Goal: Check status: Check status

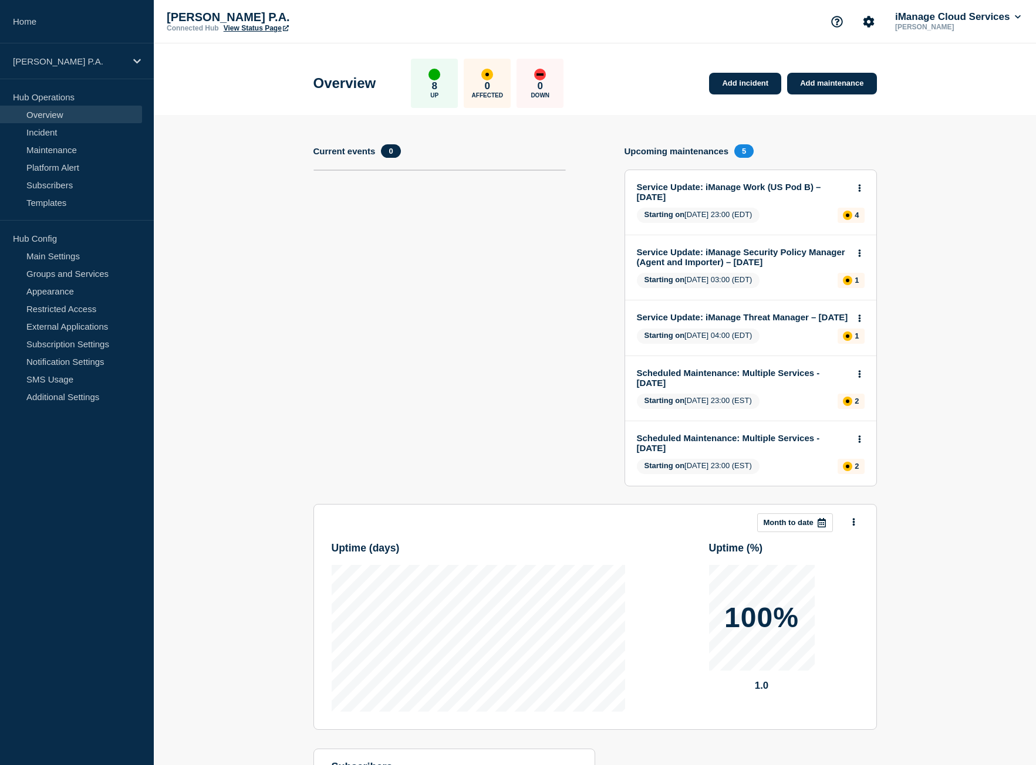
click at [36, 10] on link "Home" at bounding box center [77, 21] width 154 height 43
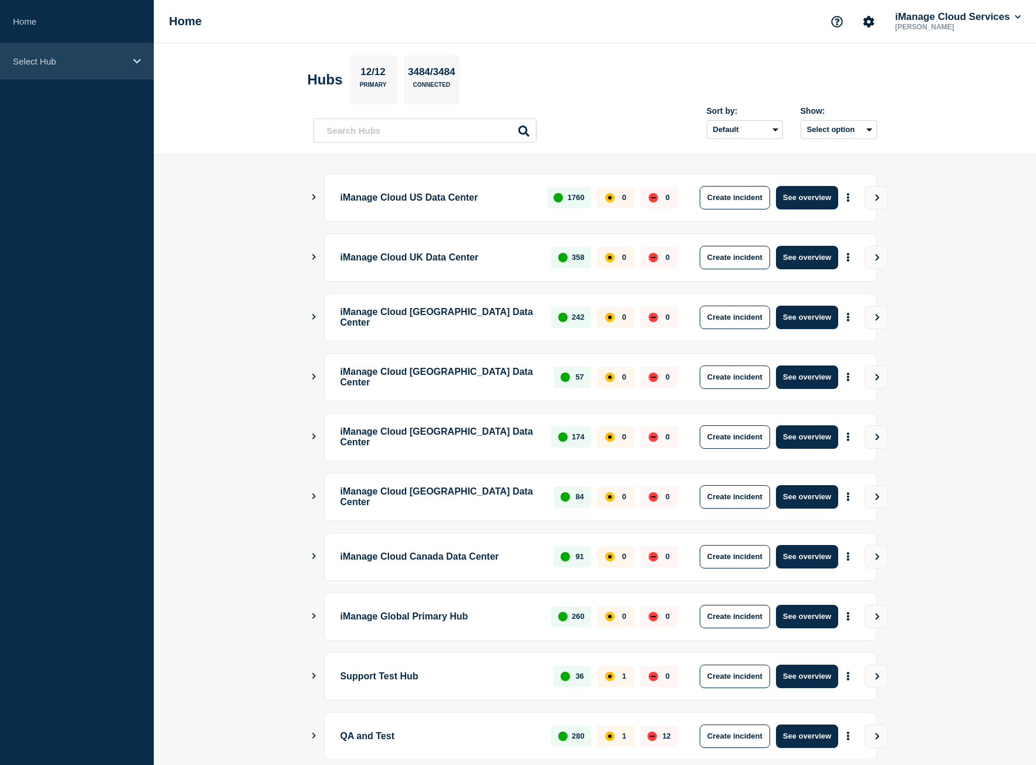
click at [82, 64] on p "Select Hub" at bounding box center [69, 61] width 113 height 10
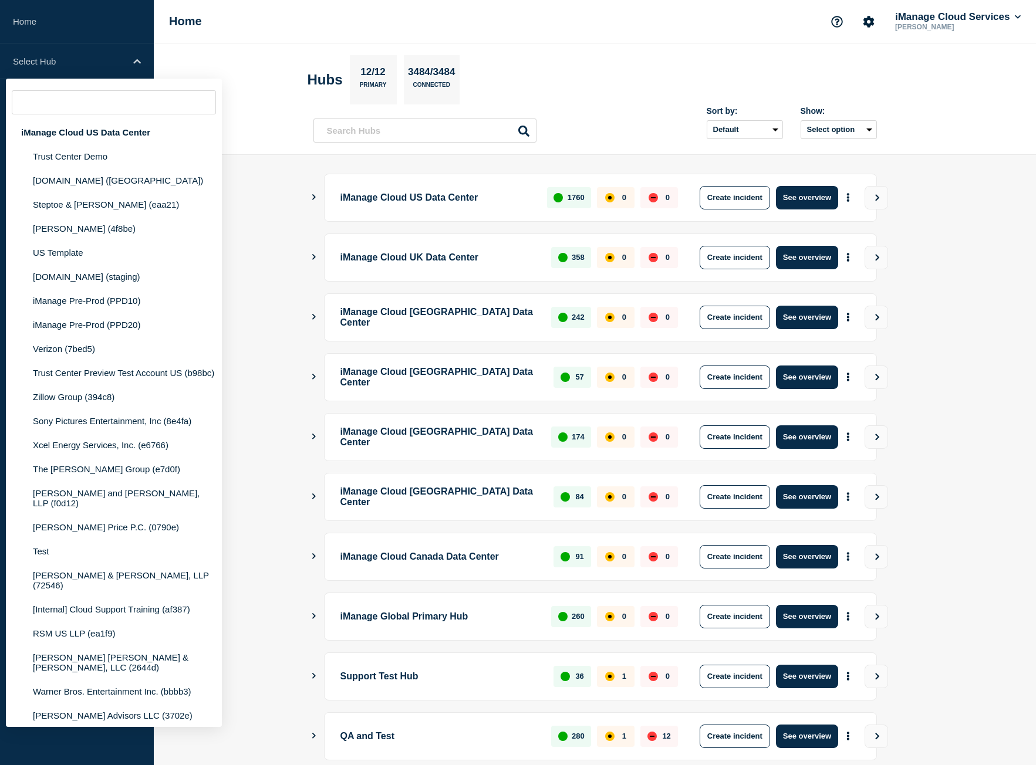
click at [576, 123] on div "Sort by: Default Last added Last updated Most active A-Z Show: Select option" at bounding box center [594, 125] width 563 height 35
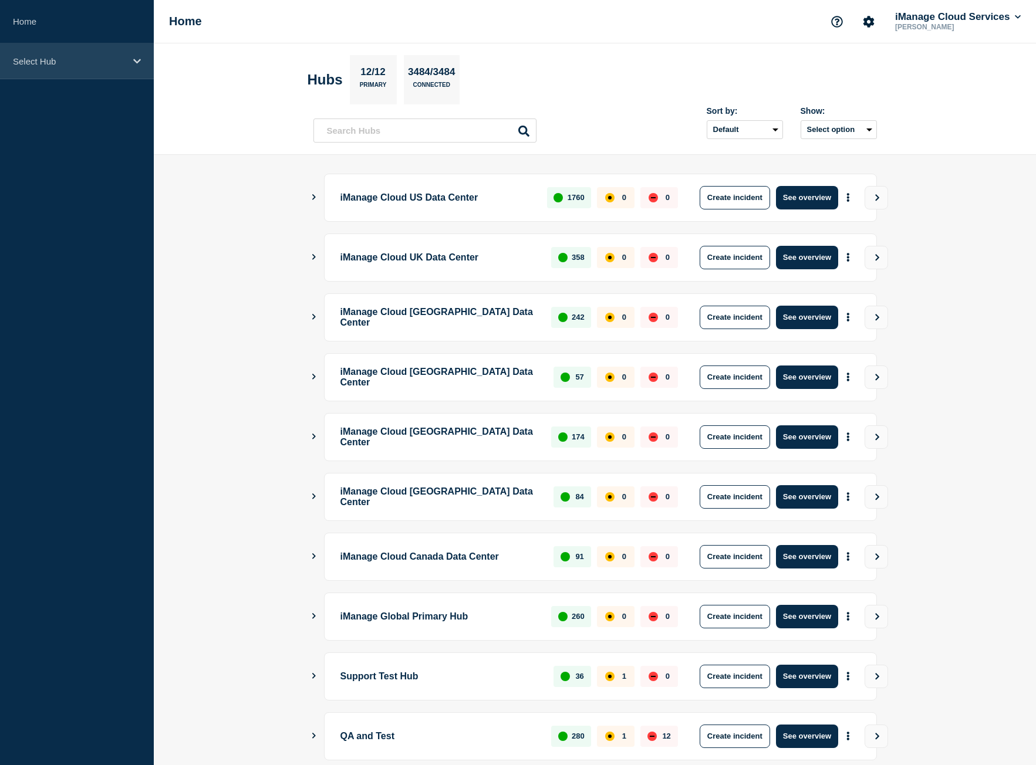
click at [103, 65] on p "Select Hub" at bounding box center [69, 61] width 113 height 10
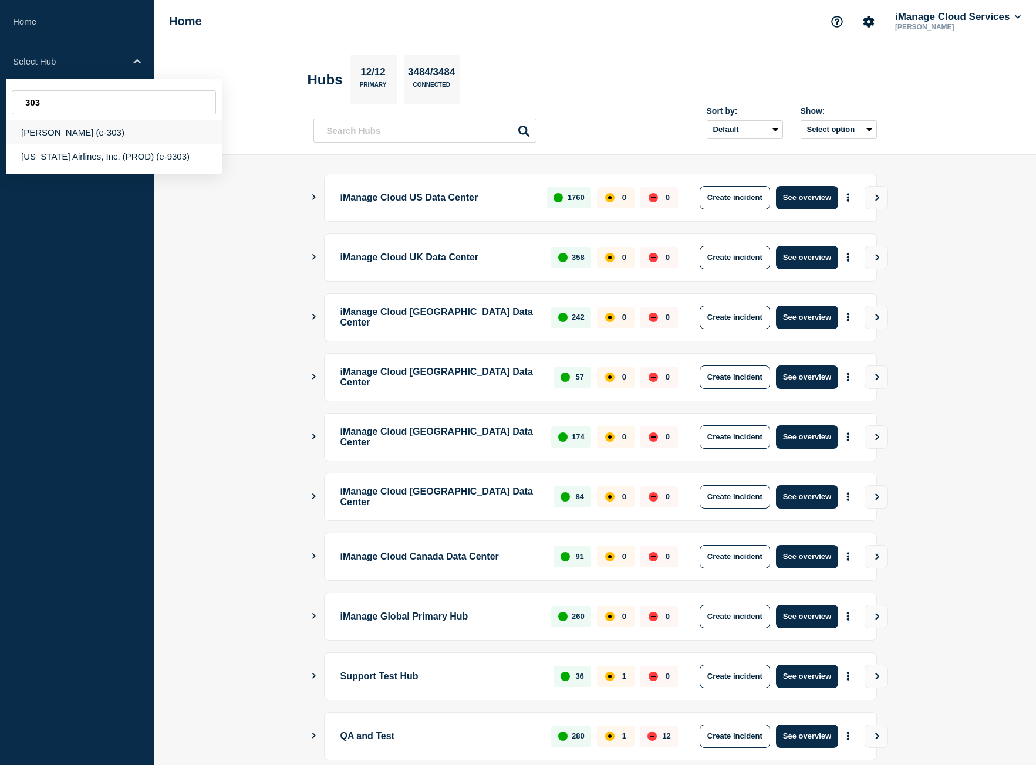
type input "303"
click at [115, 128] on div "[PERSON_NAME] (e-303)" at bounding box center [114, 132] width 216 height 24
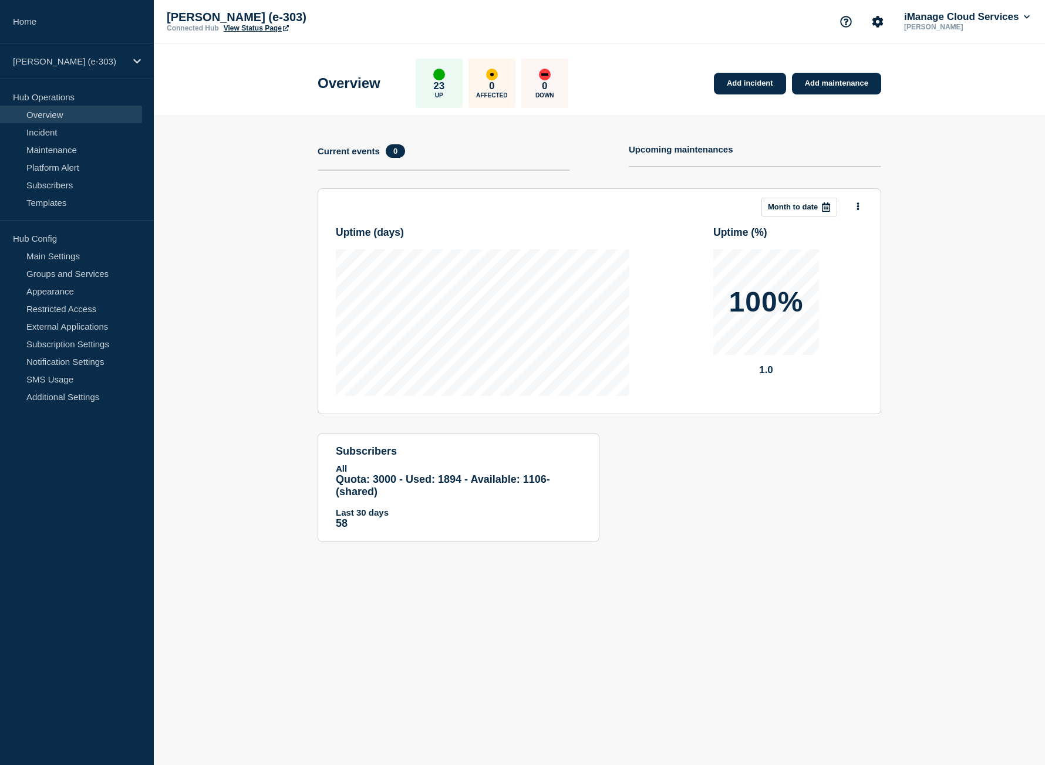
click at [248, 26] on link "View Status Page" at bounding box center [256, 28] width 65 height 8
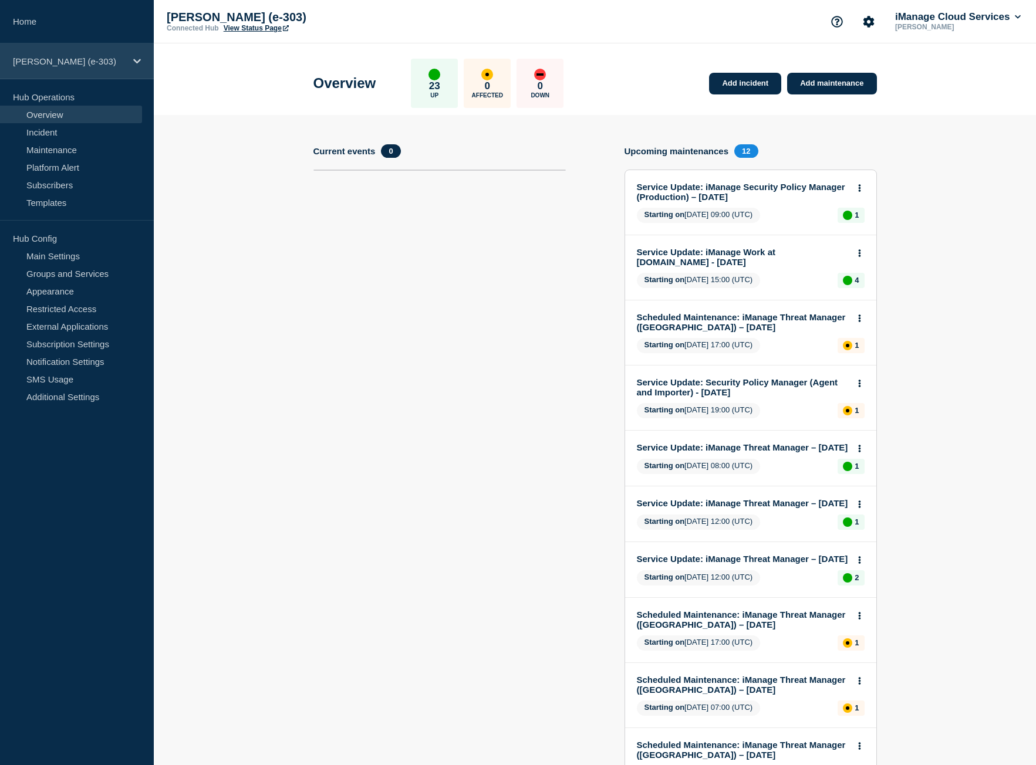
click at [56, 54] on div "[PERSON_NAME] (e-303)" at bounding box center [77, 61] width 154 height 36
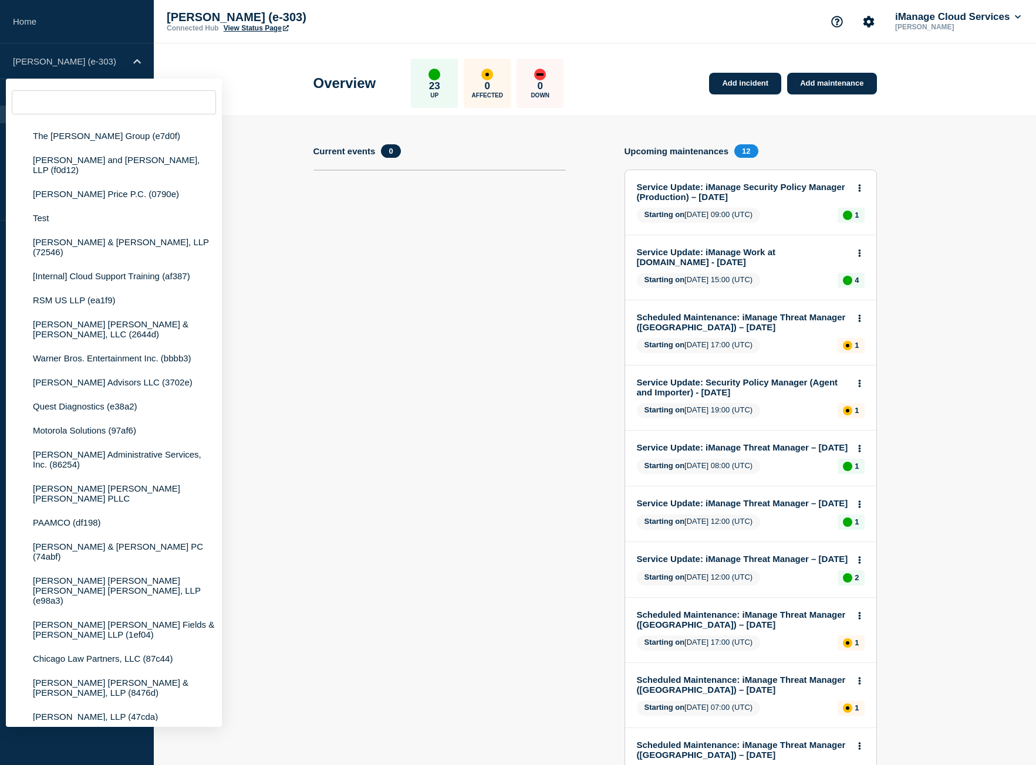
scroll to position [352, 0]
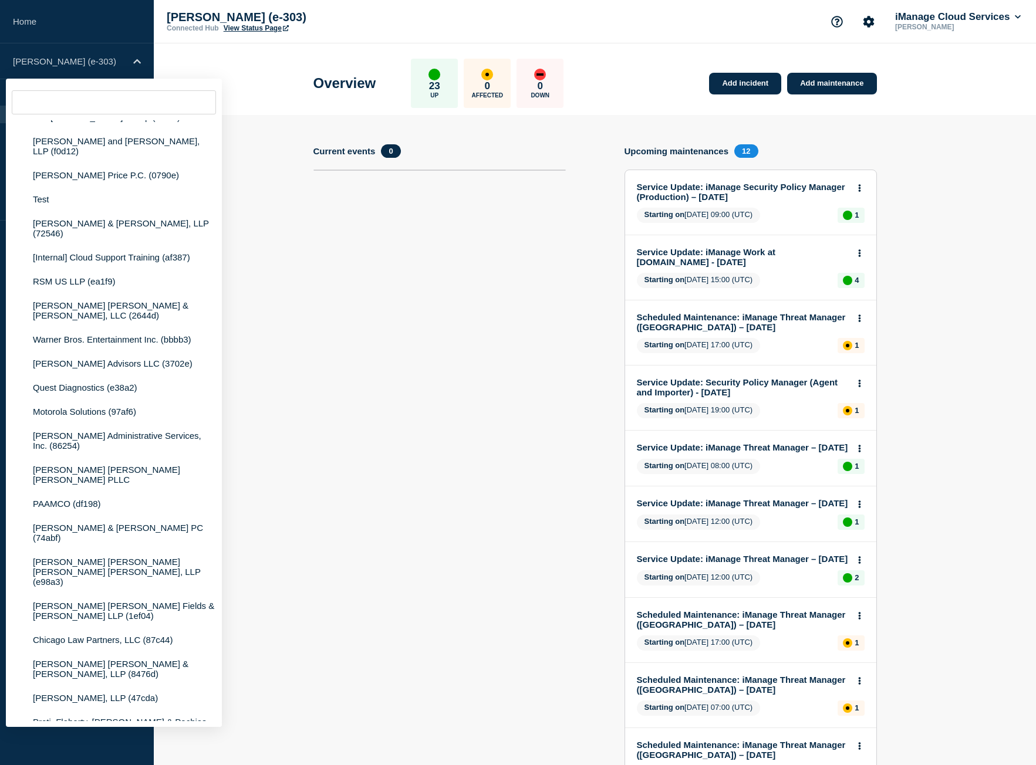
click at [434, 450] on section "Current events 0" at bounding box center [439, 496] width 252 height 704
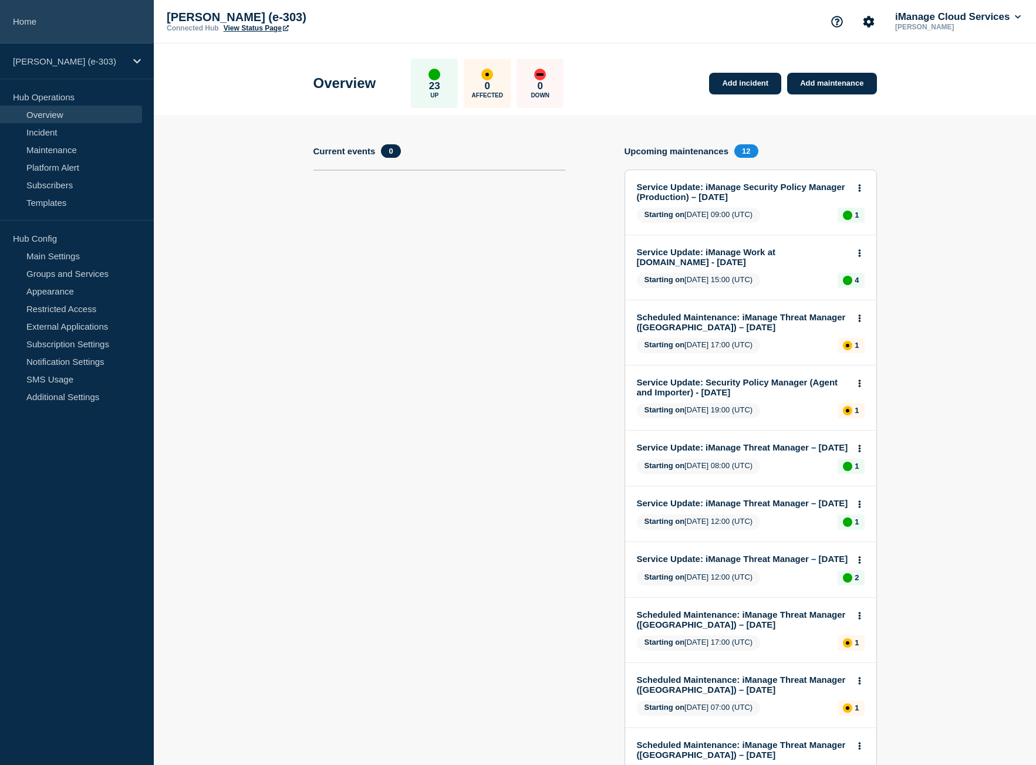
click at [102, 29] on link "Home" at bounding box center [77, 21] width 154 height 43
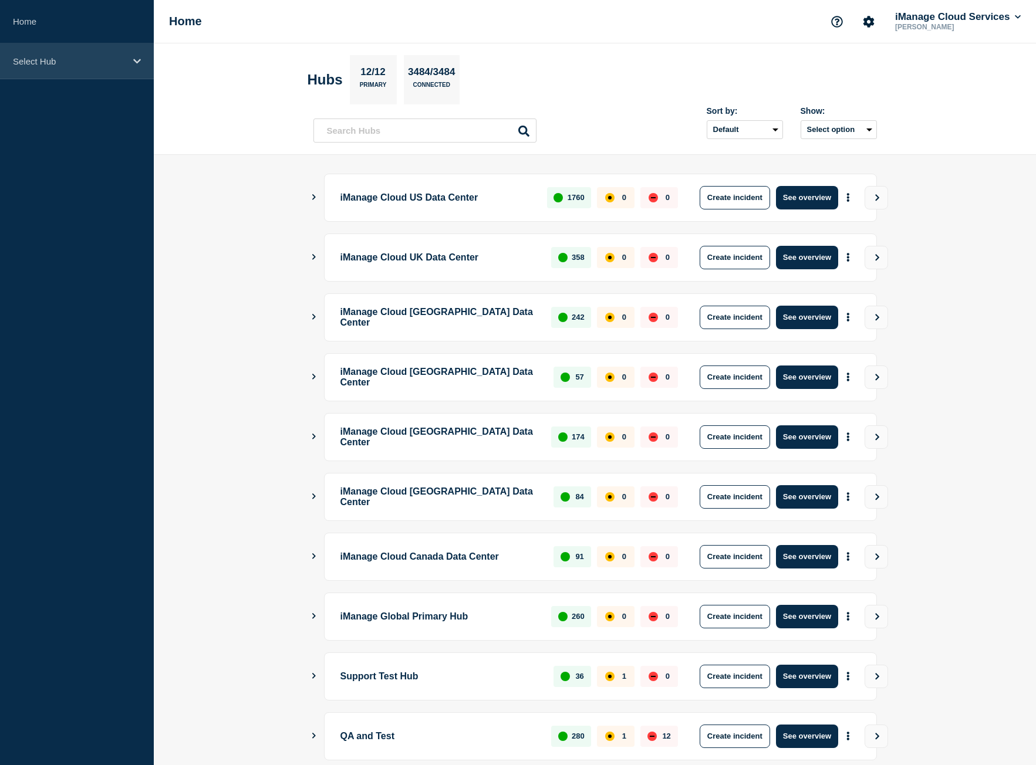
click at [56, 68] on div "Select Hub" at bounding box center [77, 61] width 154 height 36
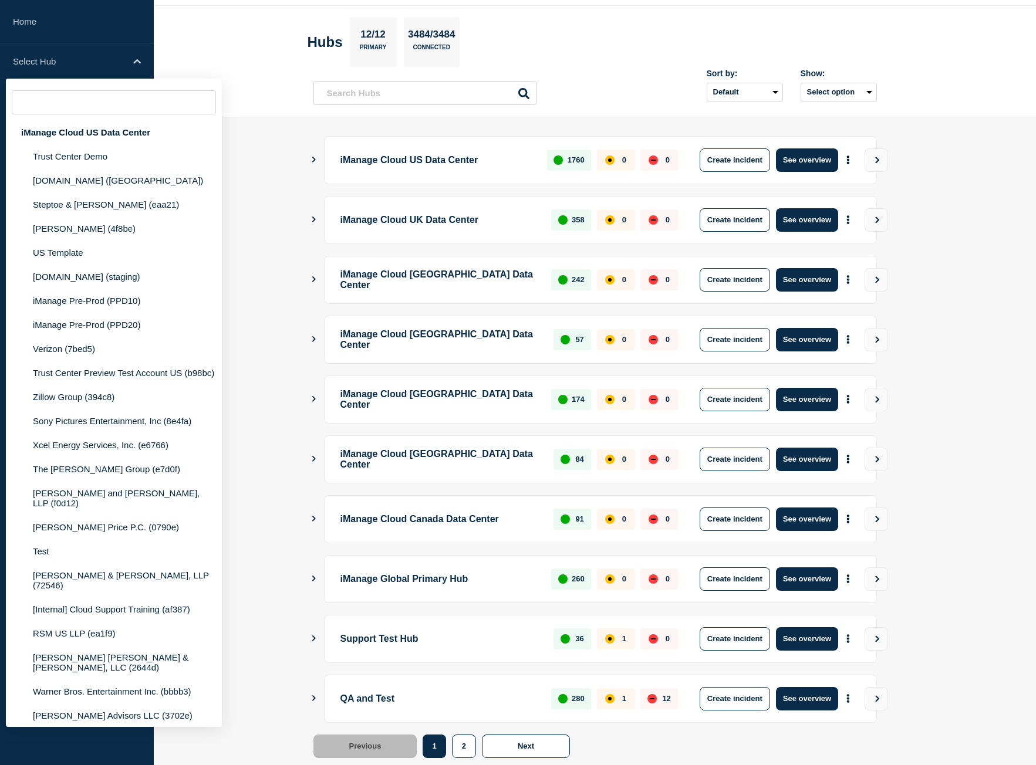
scroll to position [67, 0]
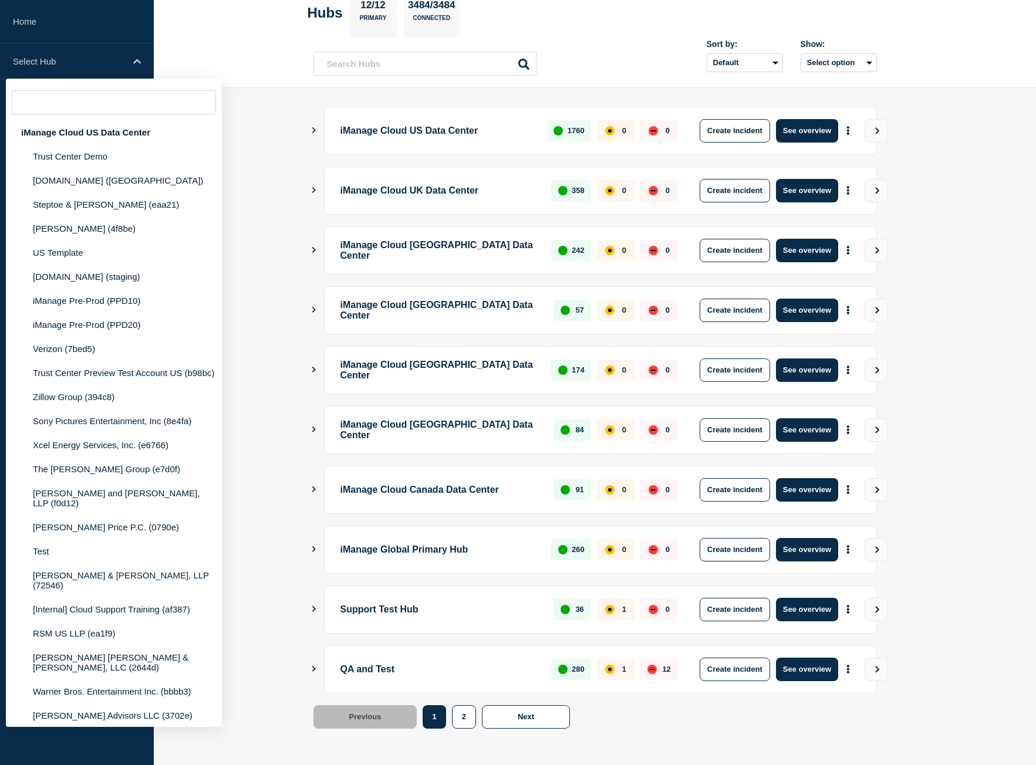
click at [312, 548] on icon "Show Connected Hubs" at bounding box center [314, 549] width 8 height 6
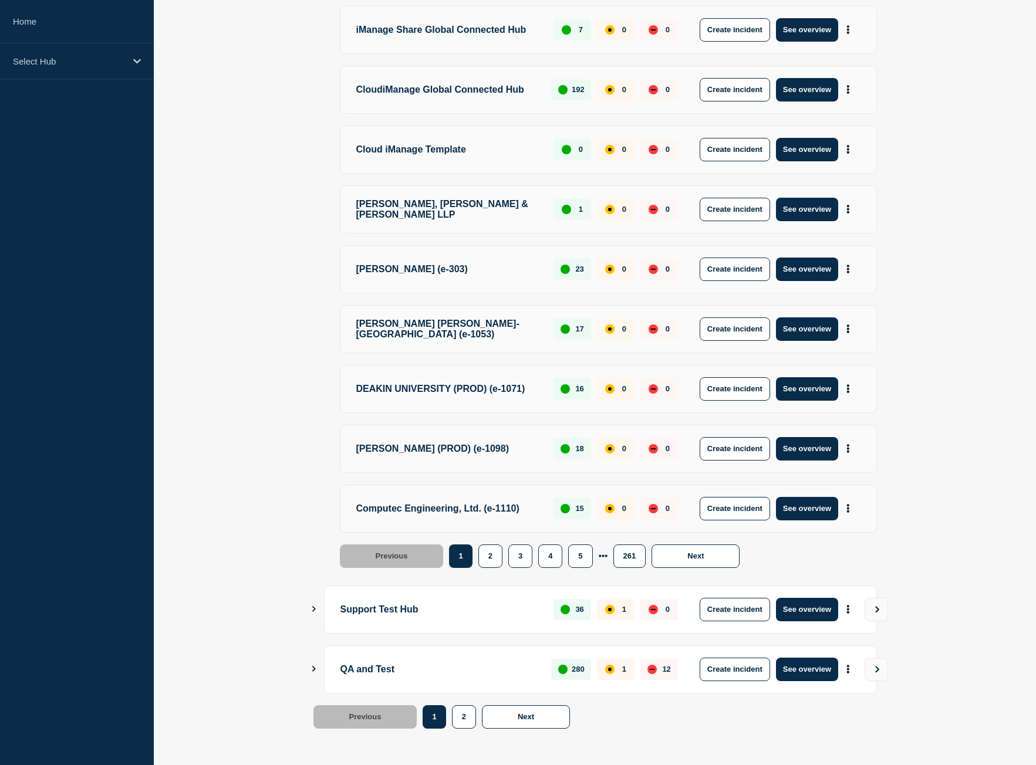
scroll to position [728, 0]
click at [852, 450] on button "More actions" at bounding box center [847, 449] width 15 height 22
click at [847, 512] on link "View Status Page" at bounding box center [846, 517] width 86 height 10
click at [55, 55] on div "Select Hub" at bounding box center [77, 61] width 154 height 36
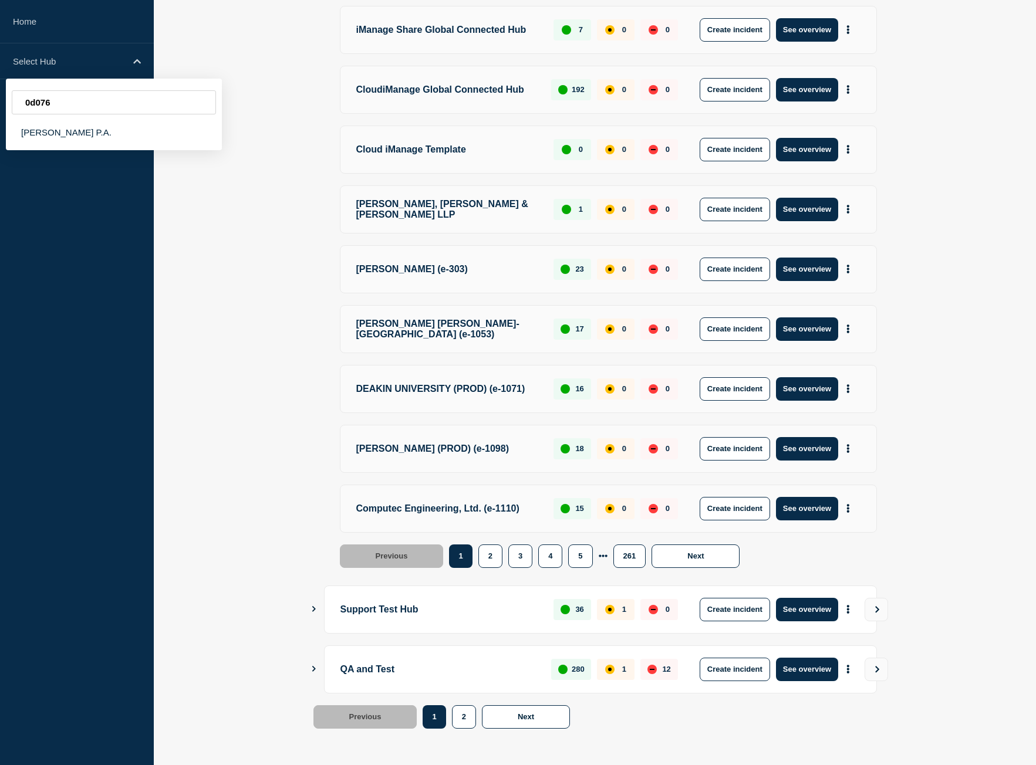
type input "0d076"
click at [92, 147] on div "0d076 [PERSON_NAME] P.A." at bounding box center [114, 115] width 216 height 72
click at [92, 140] on div "[PERSON_NAME] P.A." at bounding box center [114, 132] width 216 height 24
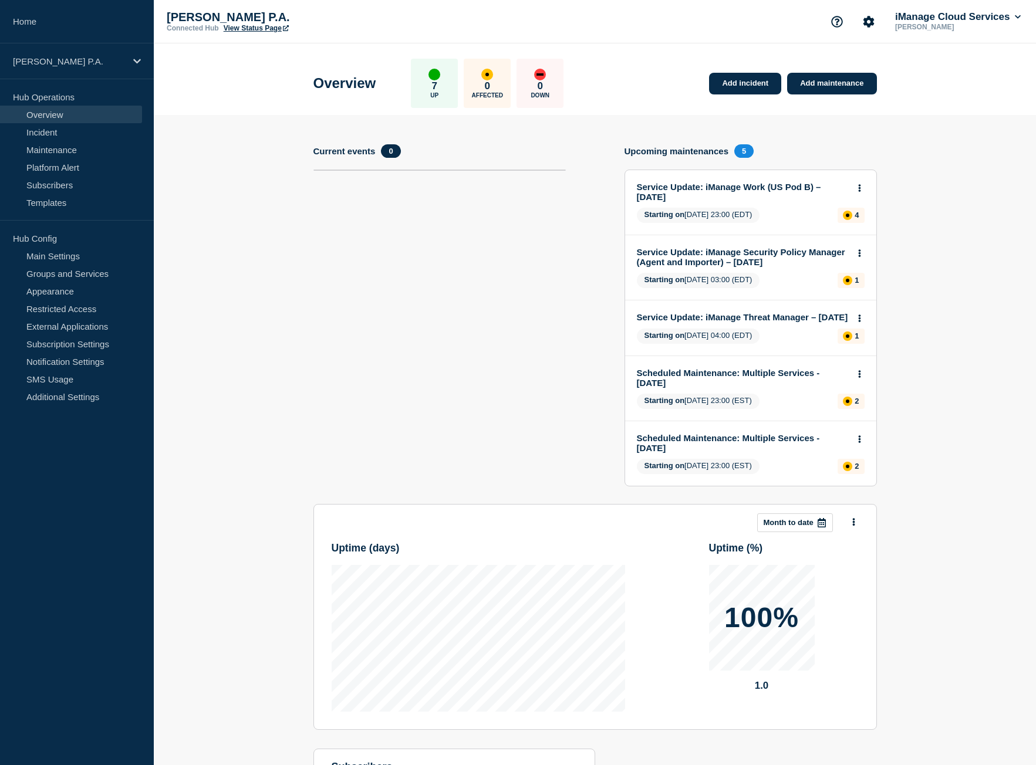
click at [241, 31] on link "View Status Page" at bounding box center [256, 28] width 65 height 8
click at [46, 18] on link "Home" at bounding box center [77, 21] width 154 height 43
